Goal: Task Accomplishment & Management: Manage account settings

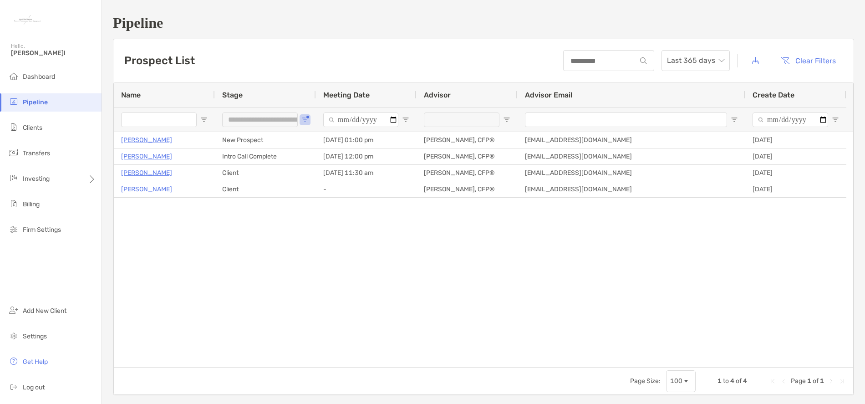
click at [207, 282] on div "Kathryn Ballantyne New Prospect 09/17/2025 - 01:00 pm Shannon Grey, CFP® shanno…" at bounding box center [483, 249] width 739 height 235
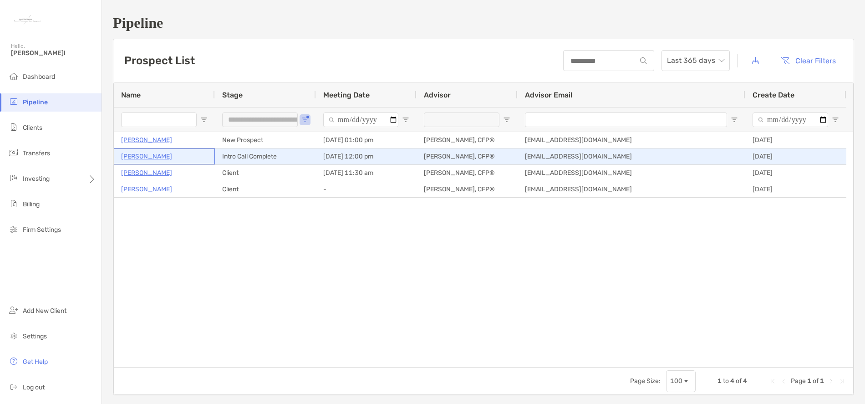
click at [156, 157] on p "[PERSON_NAME]" at bounding box center [146, 156] width 51 height 11
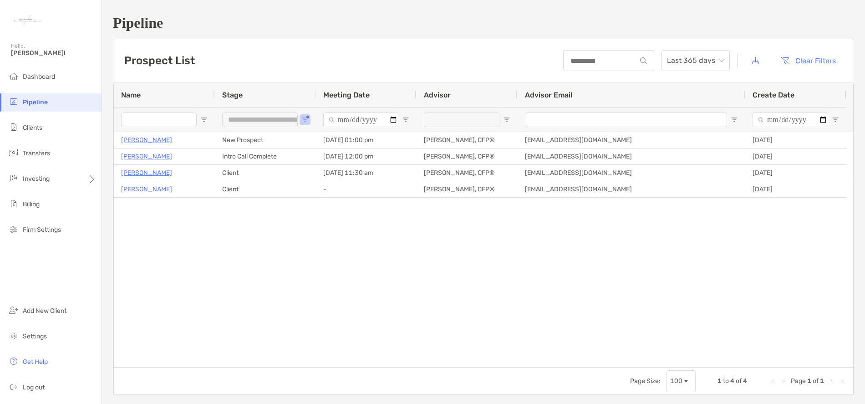
click at [350, 249] on div "Kathryn Ballantyne New Prospect 09/17/2025 - 01:00 pm Shannon Grey, CFP® shanno…" at bounding box center [483, 249] width 739 height 235
